Goal: Feedback & Contribution: Submit feedback/report problem

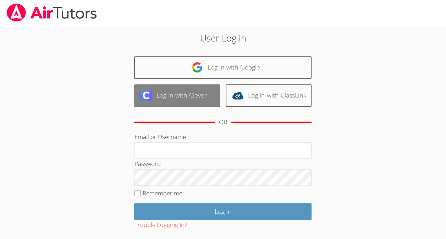
click at [208, 87] on link "Log in with Clever" at bounding box center [177, 95] width 86 height 22
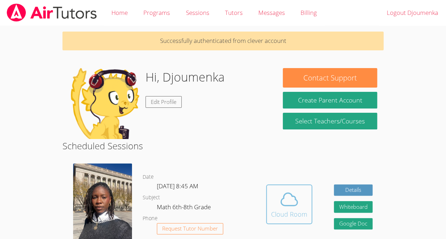
click at [284, 198] on icon at bounding box center [289, 199] width 20 height 20
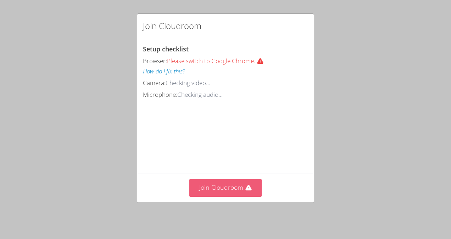
click at [225, 194] on button "Join Cloudroom" at bounding box center [225, 187] width 73 height 17
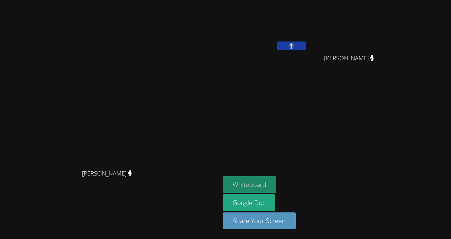
click at [273, 186] on button "Whiteboard" at bounding box center [250, 184] width 54 height 17
click at [385, 156] on div "Djoumenka Beaussejour [PERSON_NAME] [PERSON_NAME]" at bounding box center [309, 80] width 172 height 155
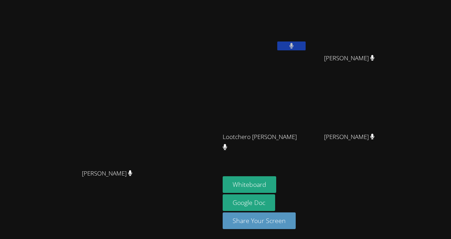
click at [307, 38] on video at bounding box center [265, 27] width 84 height 48
drag, startPoint x: 314, startPoint y: 38, endPoint x: 343, endPoint y: 26, distance: 31.4
click at [307, 26] on video at bounding box center [265, 27] width 84 height 48
drag, startPoint x: 343, startPoint y: 26, endPoint x: 333, endPoint y: 29, distance: 10.0
click at [307, 29] on video at bounding box center [265, 27] width 84 height 48
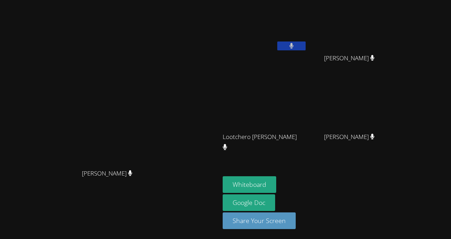
click at [306, 42] on button at bounding box center [291, 46] width 28 height 9
click at [307, 25] on video at bounding box center [265, 27] width 84 height 48
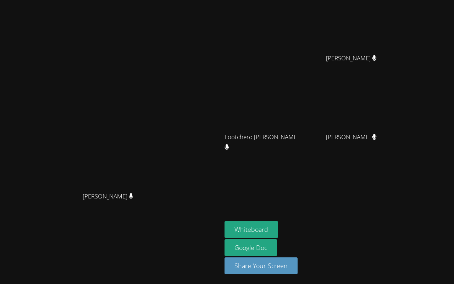
drag, startPoint x: 304, startPoint y: 65, endPoint x: 340, endPoint y: 226, distance: 165.6
click at [340, 226] on video at bounding box center [227, 142] width 454 height 284
click at [222, 206] on video at bounding box center [227, 142] width 454 height 284
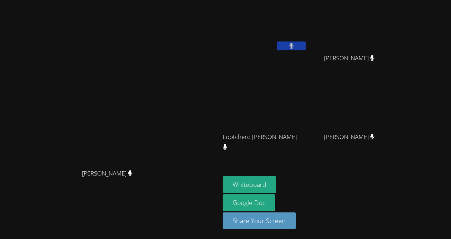
click at [307, 32] on video at bounding box center [265, 27] width 84 height 48
drag, startPoint x: 323, startPoint y: 32, endPoint x: 312, endPoint y: 32, distance: 11.0
click at [307, 32] on video at bounding box center [265, 27] width 84 height 48
drag, startPoint x: 397, startPoint y: 34, endPoint x: 404, endPoint y: 44, distance: 11.9
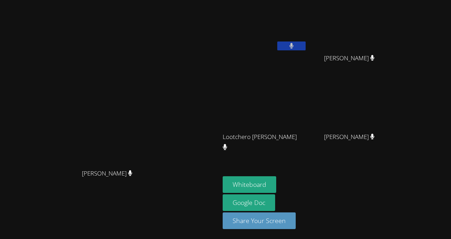
click at [394, 44] on video at bounding box center [352, 27] width 84 height 48
drag, startPoint x: 404, startPoint y: 44, endPoint x: 309, endPoint y: 165, distance: 154.8
click at [309, 165] on aside "Djoumenka Beaussejour [PERSON_NAME] [PERSON_NAME] [PERSON_NAME] [PERSON_NAME] […" at bounding box center [308, 119] width 177 height 239
click at [394, 127] on video at bounding box center [352, 106] width 84 height 48
drag, startPoint x: 400, startPoint y: 119, endPoint x: 387, endPoint y: 139, distance: 23.5
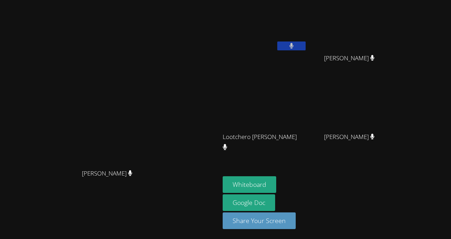
drag, startPoint x: 387, startPoint y: 139, endPoint x: 370, endPoint y: 170, distance: 36.0
click at [370, 170] on aside "Djoumenka Beaussejour [PERSON_NAME] [PERSON_NAME] [PERSON_NAME] [PERSON_NAME] […" at bounding box center [308, 119] width 177 height 239
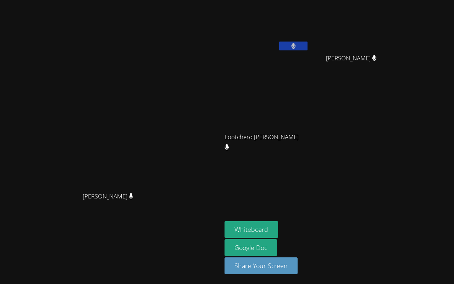
click at [33, 239] on video at bounding box center [227, 142] width 454 height 284
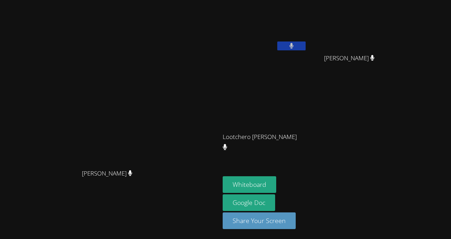
click at [126, 101] on video at bounding box center [110, 105] width 214 height 121
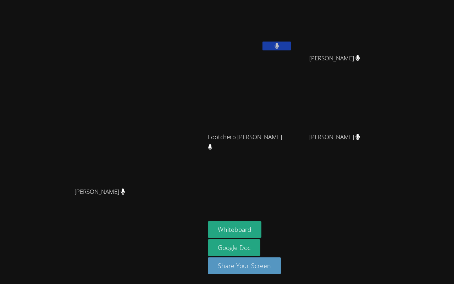
drag, startPoint x: 204, startPoint y: 163, endPoint x: 96, endPoint y: 81, distance: 136.4
click at [96, 81] on video at bounding box center [227, 142] width 454 height 284
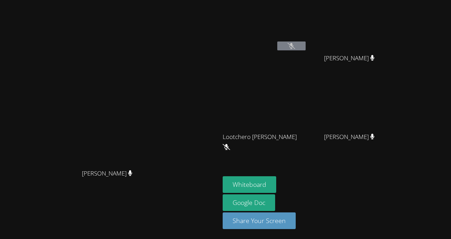
click at [307, 123] on video at bounding box center [265, 106] width 84 height 48
drag, startPoint x: 360, startPoint y: 57, endPoint x: 418, endPoint y: 62, distance: 58.3
click at [394, 62] on div "[PERSON_NAME]" at bounding box center [352, 64] width 84 height 28
click at [142, 0] on div at bounding box center [71, 0] width 142 height 0
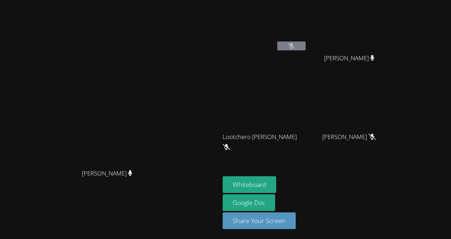
click at [277, 69] on div "Djoumenka Beaussejour" at bounding box center [265, 41] width 84 height 76
drag, startPoint x: 251, startPoint y: 136, endPoint x: 316, endPoint y: 138, distance: 64.9
click at [307, 138] on div "Lootchero [PERSON_NAME]" at bounding box center [265, 143] width 84 height 28
drag, startPoint x: 316, startPoint y: 138, endPoint x: 325, endPoint y: 198, distance: 60.6
drag, startPoint x: 325, startPoint y: 198, endPoint x: 278, endPoint y: 167, distance: 55.7
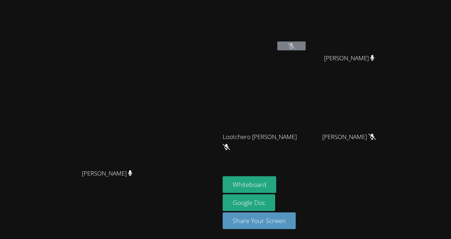
click at [278, 167] on aside "Djoumenka Beaussejour [PERSON_NAME] [PERSON_NAME] [PERSON_NAME] [PERSON_NAME] C…" at bounding box center [308, 119] width 177 height 239
drag, startPoint x: 342, startPoint y: 60, endPoint x: 404, endPoint y: 57, distance: 61.4
click at [394, 57] on div "[PERSON_NAME]" at bounding box center [352, 64] width 84 height 28
click at [412, 44] on div "[PERSON_NAME] [PERSON_NAME] Djoumenka Beaussejour [PERSON_NAME] [PERSON_NAME] […" at bounding box center [225, 119] width 451 height 239
drag, startPoint x: 252, startPoint y: 137, endPoint x: 295, endPoint y: 136, distance: 43.6
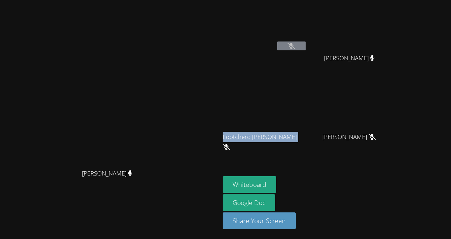
click at [295, 136] on span "Lootchero [PERSON_NAME]" at bounding box center [262, 142] width 79 height 21
click at [142, 0] on div at bounding box center [71, 0] width 142 height 0
click at [309, 0] on div "Close" at bounding box center [225, 0] width 451 height 0
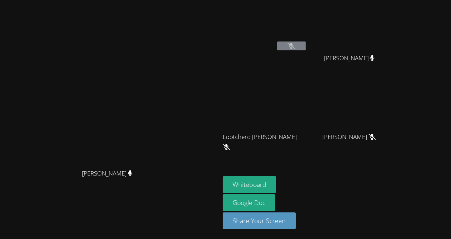
click at [328, 140] on div "[PERSON_NAME]" at bounding box center [352, 143] width 84 height 28
drag, startPoint x: 336, startPoint y: 136, endPoint x: 408, endPoint y: 137, distance: 72.4
click at [394, 137] on div "[PERSON_NAME]" at bounding box center [352, 143] width 84 height 28
click at [142, 0] on div at bounding box center [71, 0] width 142 height 0
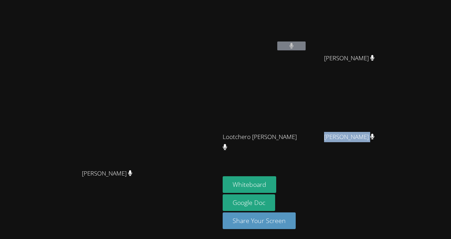
click at [142, 0] on div at bounding box center [71, 0] width 142 height 0
click at [399, 0] on div "Close" at bounding box center [225, 0] width 451 height 0
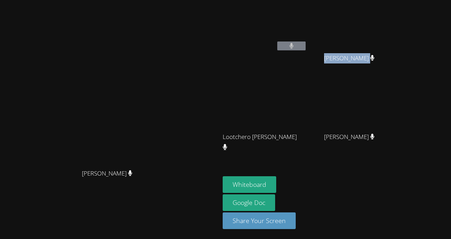
drag, startPoint x: 360, startPoint y: 59, endPoint x: 410, endPoint y: 57, distance: 49.3
click at [394, 57] on div "[PERSON_NAME]" at bounding box center [352, 64] width 84 height 28
click at [379, 0] on div "Close" at bounding box center [225, 0] width 451 height 0
drag, startPoint x: 358, startPoint y: 137, endPoint x: 408, endPoint y: 136, distance: 50.4
click at [394, 136] on div "[PERSON_NAME]" at bounding box center [352, 143] width 84 height 28
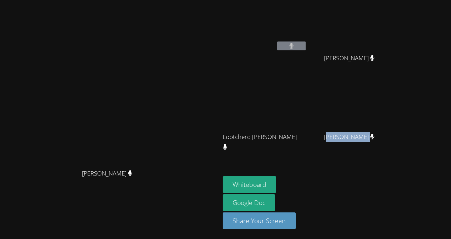
click at [142, 0] on div at bounding box center [71, 0] width 142 height 0
click at [382, 0] on div "Close" at bounding box center [225, 0] width 451 height 0
drag, startPoint x: 374, startPoint y: 155, endPoint x: 361, endPoint y: 186, distance: 33.4
click at [361, 186] on div "Whiteboard Google Doc Share Your Screen" at bounding box center [309, 205] width 172 height 59
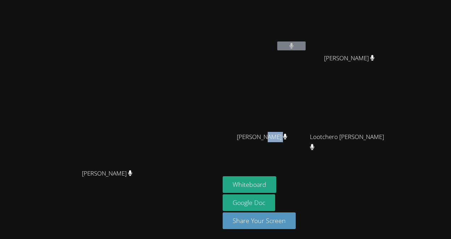
drag, startPoint x: 260, startPoint y: 136, endPoint x: 291, endPoint y: 136, distance: 30.5
click at [291, 136] on div "[PERSON_NAME]" at bounding box center [265, 143] width 84 height 28
click at [142, 0] on div at bounding box center [71, 0] width 142 height 0
click at [315, 175] on aside "Djoumenka Beaussejour [PERSON_NAME] [PERSON_NAME] [PERSON_NAME] [PERSON_NAME] […" at bounding box center [308, 119] width 177 height 239
drag, startPoint x: 253, startPoint y: 138, endPoint x: 240, endPoint y: 139, distance: 12.5
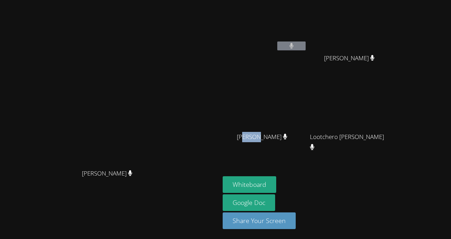
click at [240, 139] on span "[PERSON_NAME]" at bounding box center [262, 137] width 51 height 10
click at [247, 146] on div "[PERSON_NAME]" at bounding box center [265, 143] width 84 height 28
drag, startPoint x: 271, startPoint y: 137, endPoint x: 242, endPoint y: 136, distance: 28.8
click at [242, 136] on div "[PERSON_NAME]" at bounding box center [265, 143] width 84 height 28
click at [142, 0] on div at bounding box center [71, 0] width 142 height 0
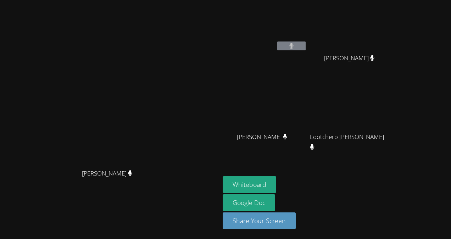
click at [316, 160] on aside "Djoumenka Beaussejour [PERSON_NAME] [PERSON_NAME] [PERSON_NAME] [PERSON_NAME] […" at bounding box center [308, 119] width 177 height 239
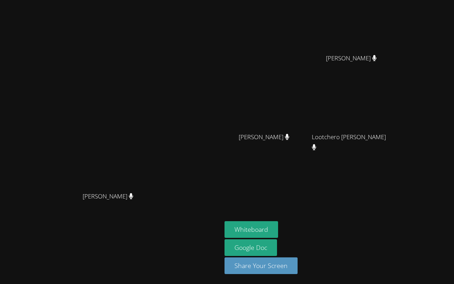
drag, startPoint x: 282, startPoint y: 69, endPoint x: 287, endPoint y: 0, distance: 69.3
click at [287, 0] on video at bounding box center [227, 142] width 454 height 284
click at [92, 239] on video at bounding box center [227, 142] width 454 height 284
click at [115, 160] on video at bounding box center [227, 142] width 454 height 284
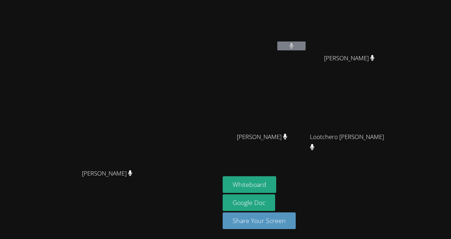
click at [307, 153] on div "[PERSON_NAME]" at bounding box center [265, 143] width 84 height 28
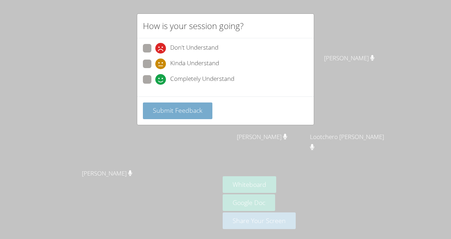
click at [148, 111] on button "Submit Feedback" at bounding box center [178, 111] width 70 height 17
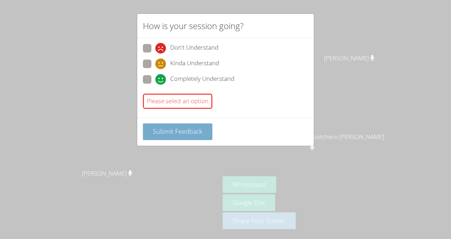
click at [167, 137] on button "Submit Feedback" at bounding box center [178, 131] width 70 height 17
click at [171, 103] on div "Please select an option" at bounding box center [178, 101] width 70 height 15
drag, startPoint x: 182, startPoint y: 95, endPoint x: 175, endPoint y: 99, distance: 7.8
click at [175, 99] on div "Please select an option" at bounding box center [178, 101] width 70 height 15
click at [126, 134] on div "How is your session going? Don't Understand Kinda Understand Completely Underst…" at bounding box center [225, 119] width 451 height 239
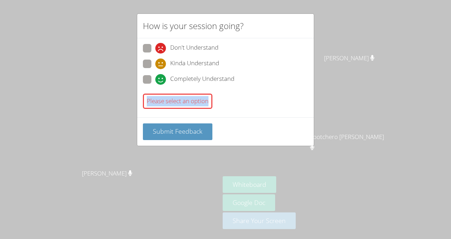
drag, startPoint x: 147, startPoint y: 98, endPoint x: 213, endPoint y: 93, distance: 66.5
click at [213, 93] on div "Please select an option" at bounding box center [225, 101] width 165 height 21
click at [126, 0] on div at bounding box center [71, 0] width 142 height 0
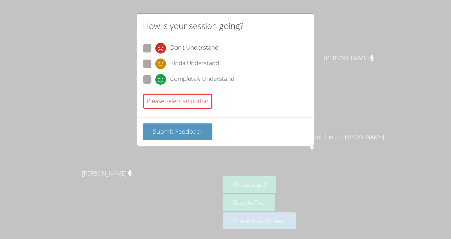
click at [142, 0] on div at bounding box center [71, 0] width 142 height 0
click at [123, 0] on div at bounding box center [71, 0] width 142 height 0
click at [142, 0] on div at bounding box center [71, 0] width 142 height 0
click at [123, 0] on div at bounding box center [71, 0] width 142 height 0
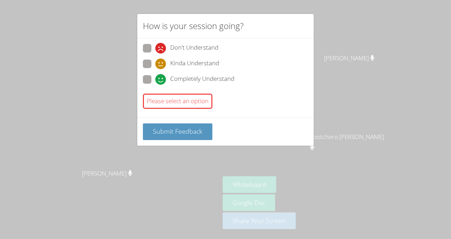
click at [123, 0] on div at bounding box center [71, 0] width 142 height 0
click at [142, 0] on div at bounding box center [71, 0] width 142 height 0
click at [123, 0] on div at bounding box center [71, 0] width 142 height 0
click at [142, 0] on div at bounding box center [71, 0] width 142 height 0
click at [123, 0] on div at bounding box center [71, 0] width 142 height 0
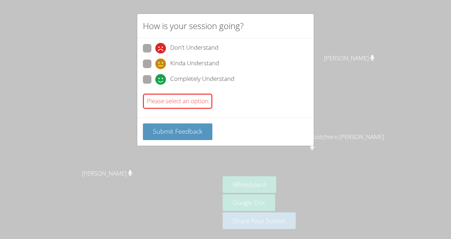
click at [142, 0] on div at bounding box center [71, 0] width 142 height 0
click at [123, 0] on div at bounding box center [71, 0] width 142 height 0
click at [142, 0] on div at bounding box center [71, 0] width 142 height 0
click at [123, 0] on div at bounding box center [71, 0] width 142 height 0
click at [142, 0] on div at bounding box center [71, 0] width 142 height 0
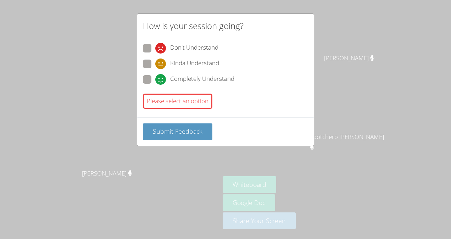
click at [123, 0] on div at bounding box center [71, 0] width 142 height 0
click at [142, 0] on div at bounding box center [71, 0] width 142 height 0
click at [123, 0] on div at bounding box center [71, 0] width 142 height 0
click at [142, 0] on div at bounding box center [71, 0] width 142 height 0
click at [123, 0] on div at bounding box center [71, 0] width 142 height 0
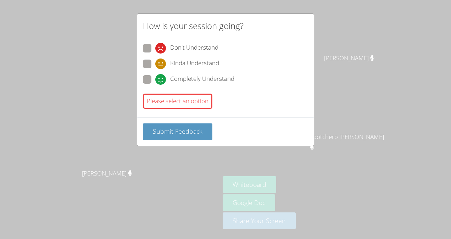
click at [142, 0] on div at bounding box center [71, 0] width 142 height 0
click at [123, 0] on div at bounding box center [71, 0] width 142 height 0
click at [232, 0] on div "Close" at bounding box center [225, 0] width 451 height 0
click at [195, 62] on span "Kinda Understand" at bounding box center [194, 64] width 49 height 11
click at [161, 62] on input "Kinda Understand" at bounding box center [158, 63] width 6 height 6
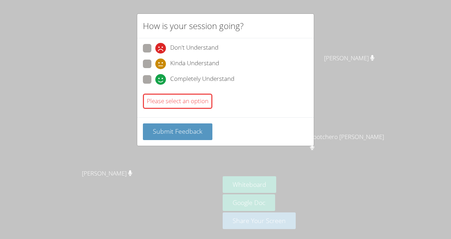
radio input "true"
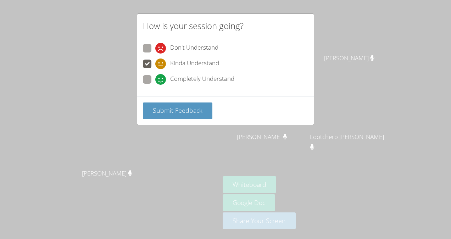
click at [194, 51] on span "Don't Understand" at bounding box center [194, 48] width 48 height 11
click at [161, 50] on input "Don't Understand" at bounding box center [158, 47] width 6 height 6
radio input "true"
click at [192, 78] on span "Completely Understand" at bounding box center [202, 79] width 64 height 11
click at [161, 78] on input "Completely Understand" at bounding box center [158, 78] width 6 height 6
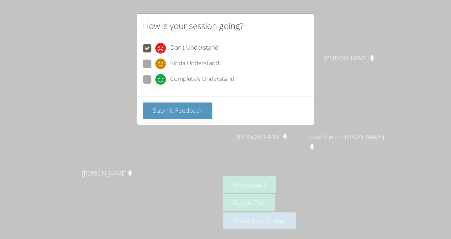
radio input "true"
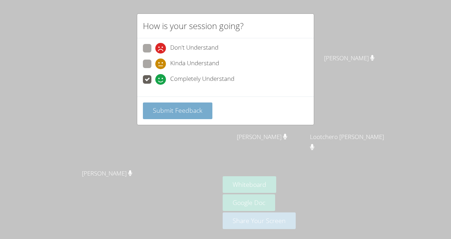
click at [184, 112] on span "Submit Feedback" at bounding box center [178, 110] width 50 height 9
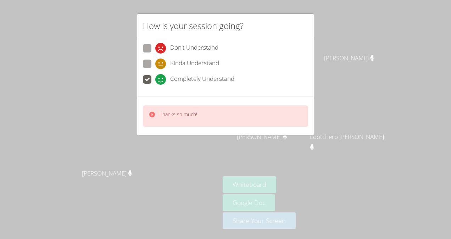
click at [184, 112] on p "Thanks so much!" at bounding box center [178, 114] width 37 height 7
